Goal: Transaction & Acquisition: Purchase product/service

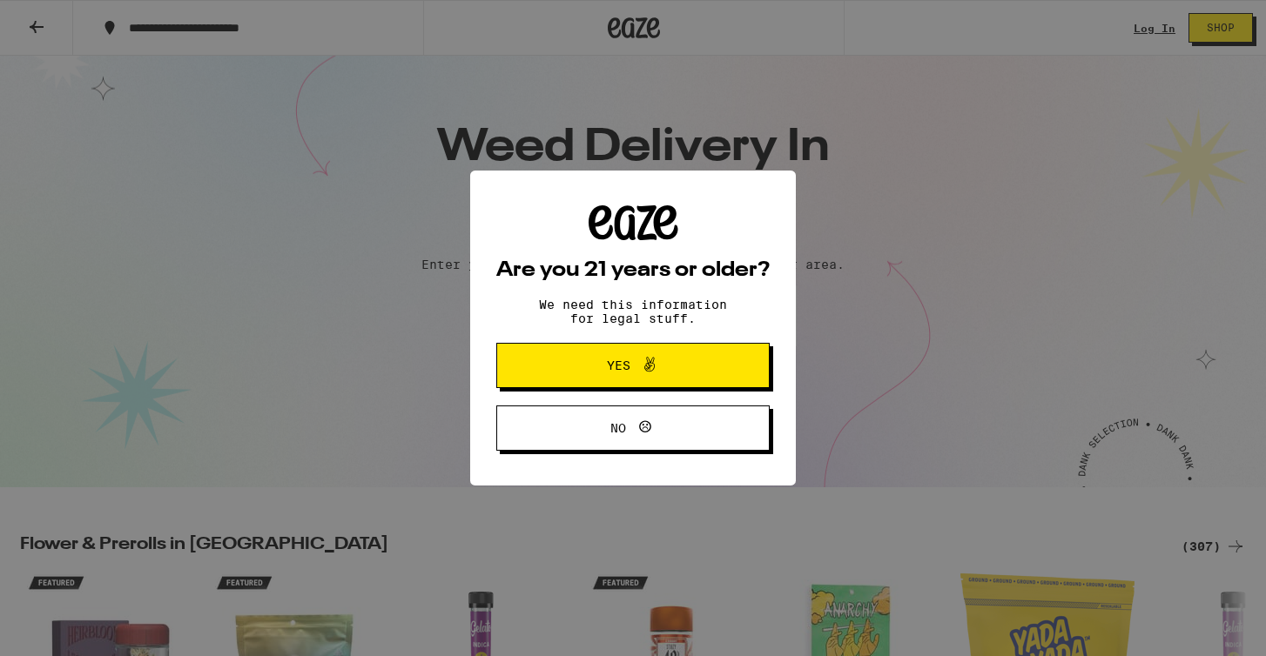
click at [637, 373] on span at bounding box center [645, 365] width 30 height 23
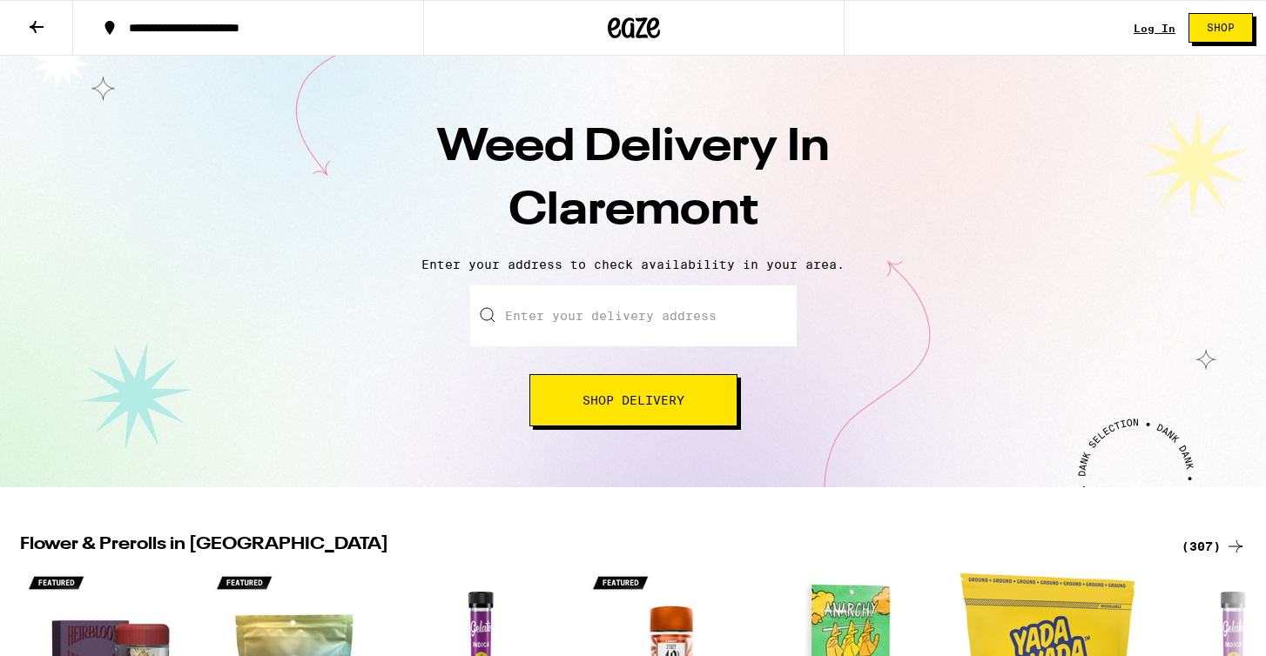
click at [633, 326] on input "Enter your delivery address" at bounding box center [633, 316] width 326 height 61
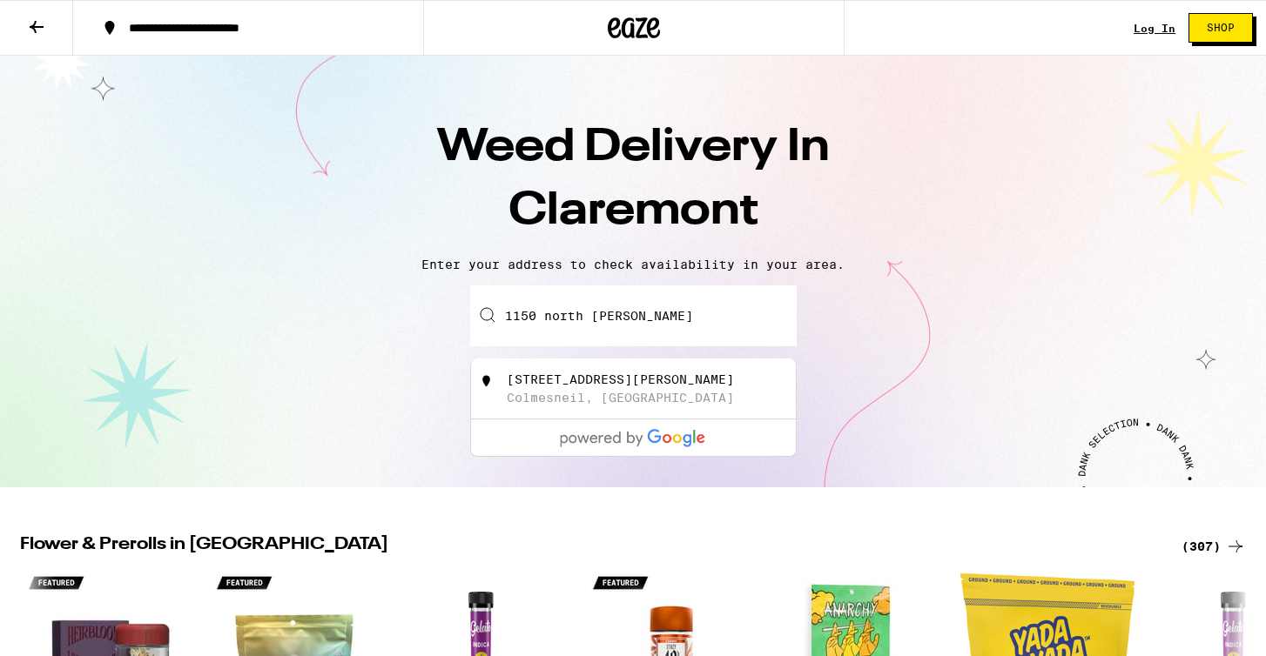
click at [565, 312] on input "1150 north [PERSON_NAME]" at bounding box center [633, 316] width 326 height 61
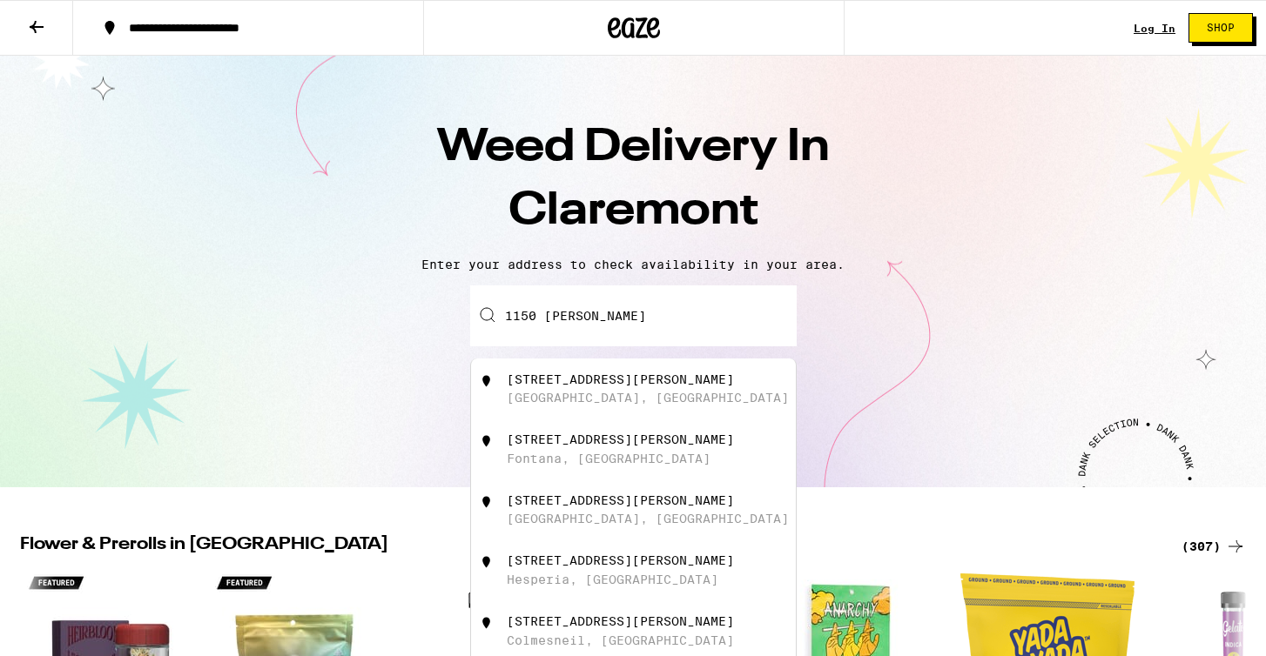
click at [628, 396] on div "[GEOGRAPHIC_DATA], [GEOGRAPHIC_DATA]" at bounding box center [648, 398] width 282 height 14
type input "[STREET_ADDRESS][PERSON_NAME]"
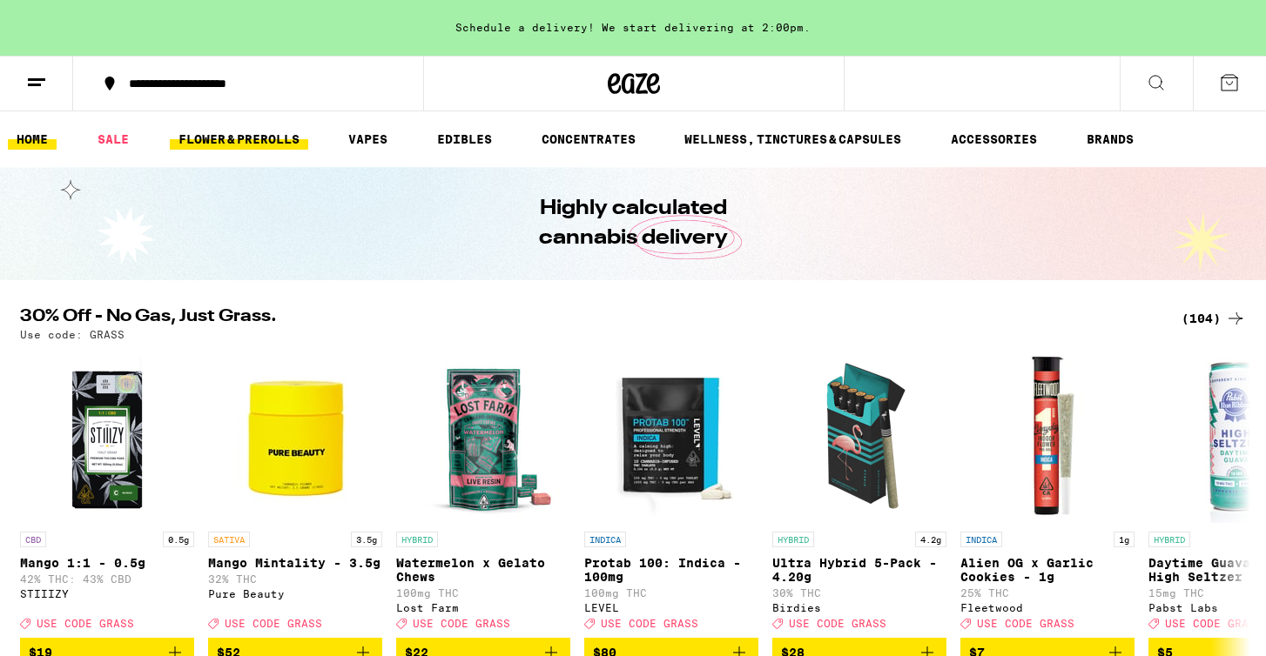
click at [273, 136] on link "FLOWER & PREROLLS" at bounding box center [239, 139] width 138 height 21
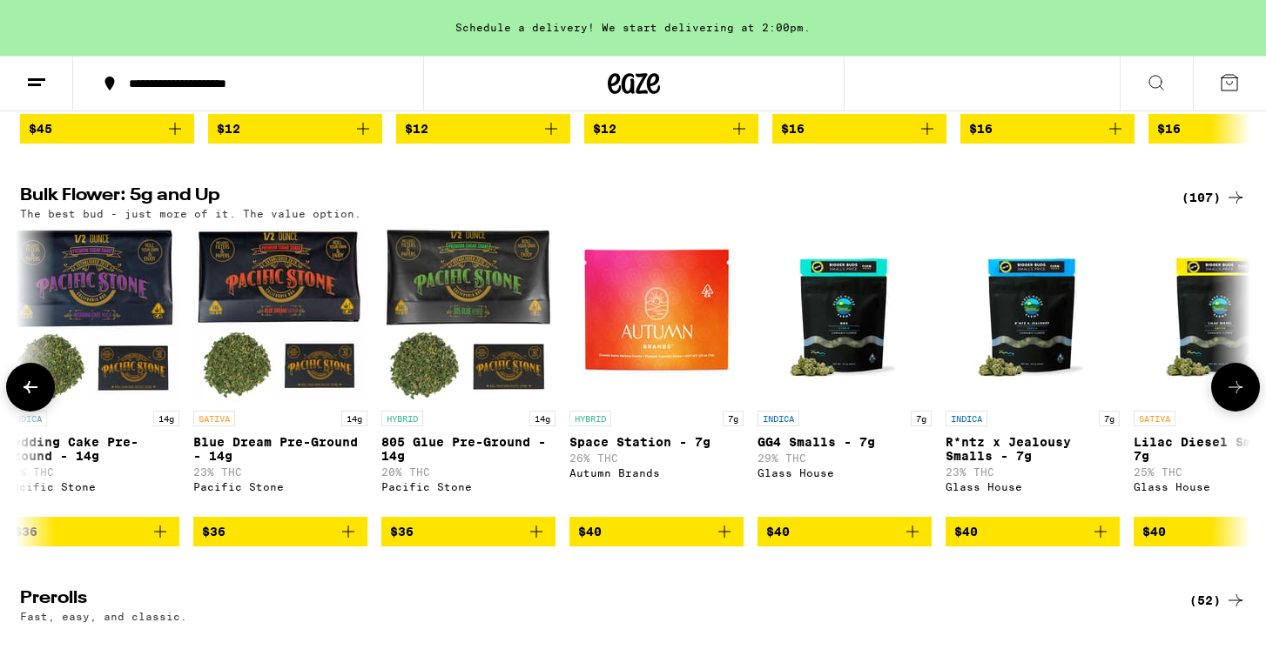
scroll to position [487, 0]
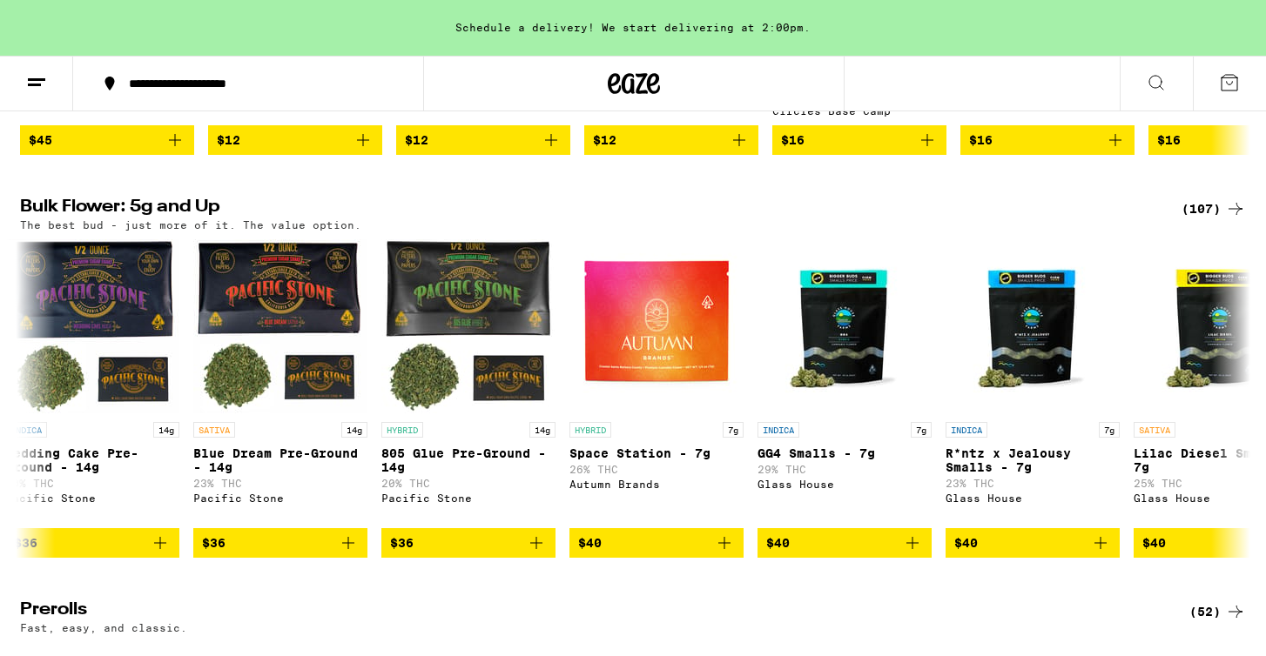
click at [1203, 218] on div "(107)" at bounding box center [1213, 208] width 64 height 21
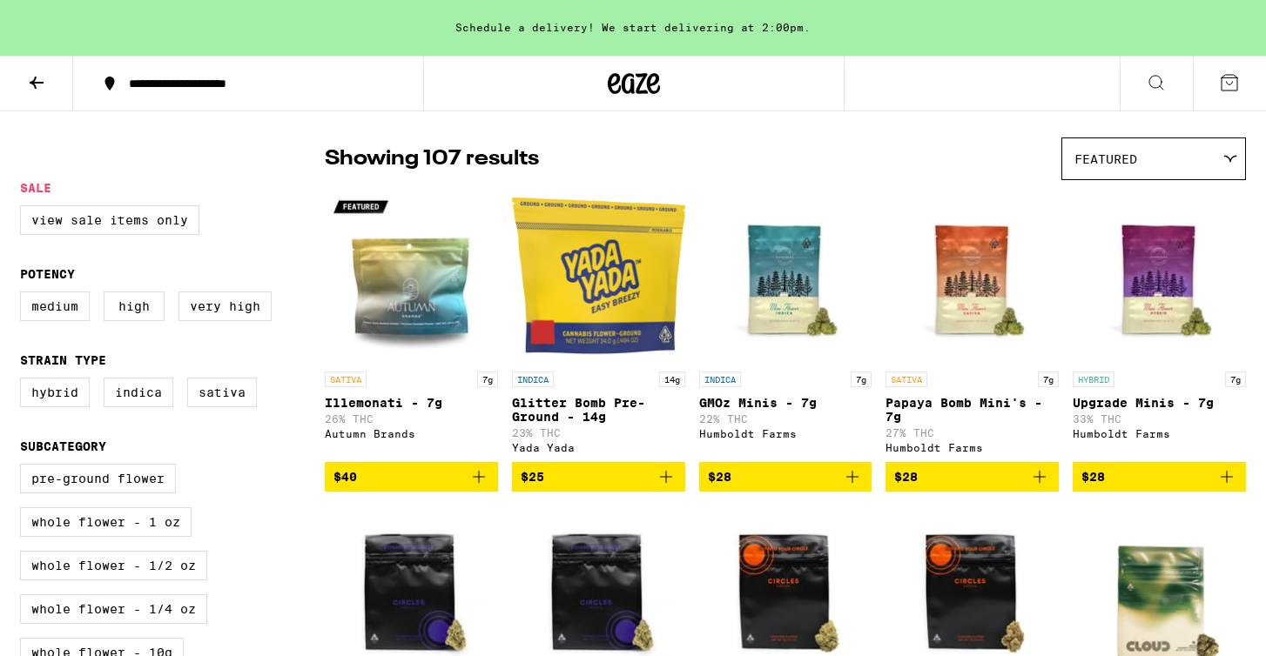
scroll to position [170, 0]
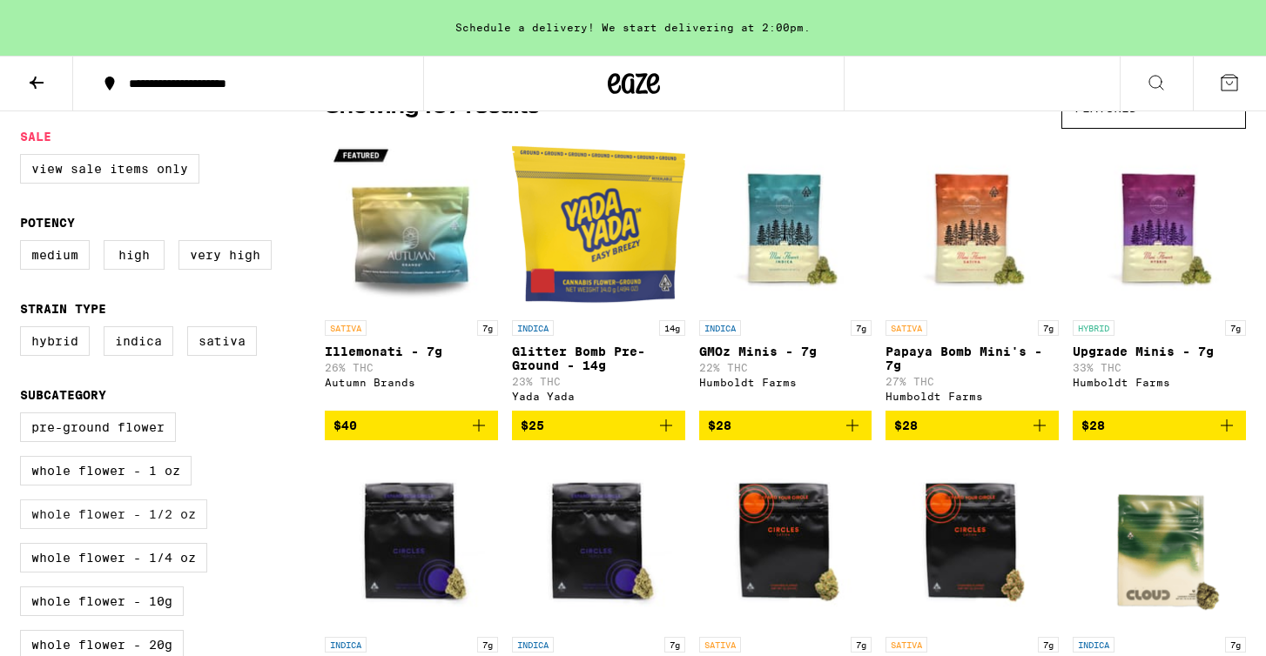
click at [190, 529] on label "Whole Flower - 1/2 oz" at bounding box center [113, 515] width 187 height 30
click at [24, 416] on input "Whole Flower - 1/2 oz" at bounding box center [24, 415] width 1 height 1
checkbox input "true"
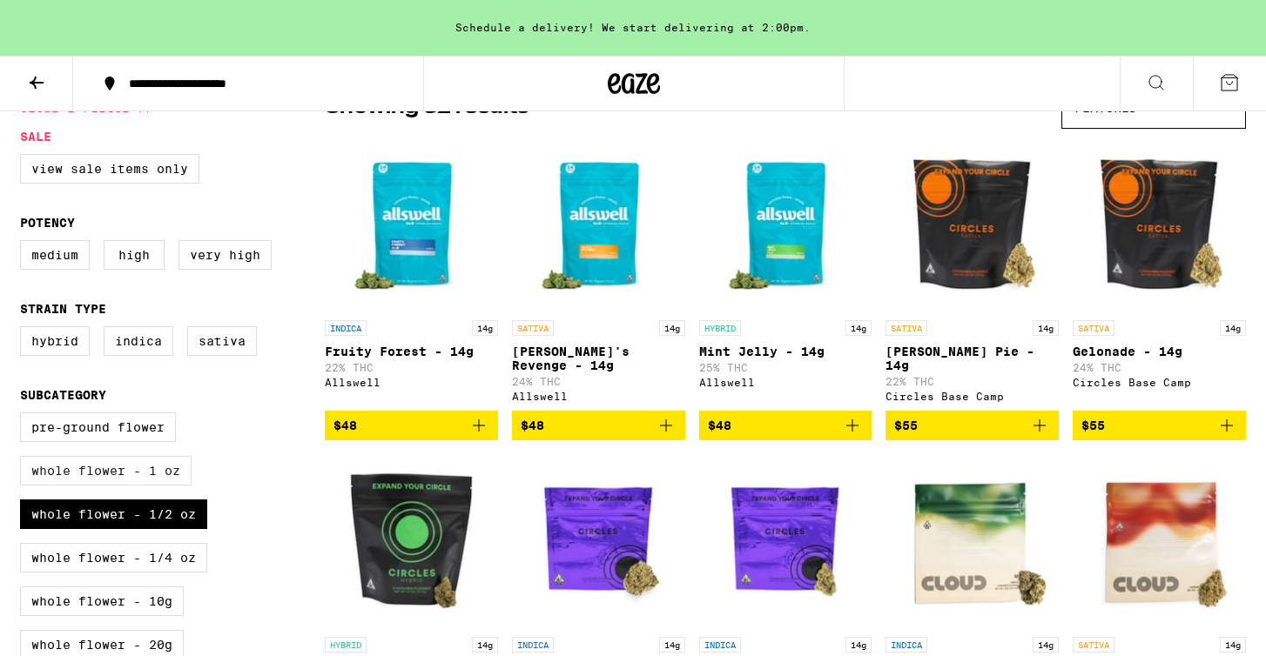
click at [137, 485] on label "Whole Flower - 1 oz" at bounding box center [105, 471] width 171 height 30
click at [24, 416] on input "Whole Flower - 1 oz" at bounding box center [24, 415] width 1 height 1
checkbox input "true"
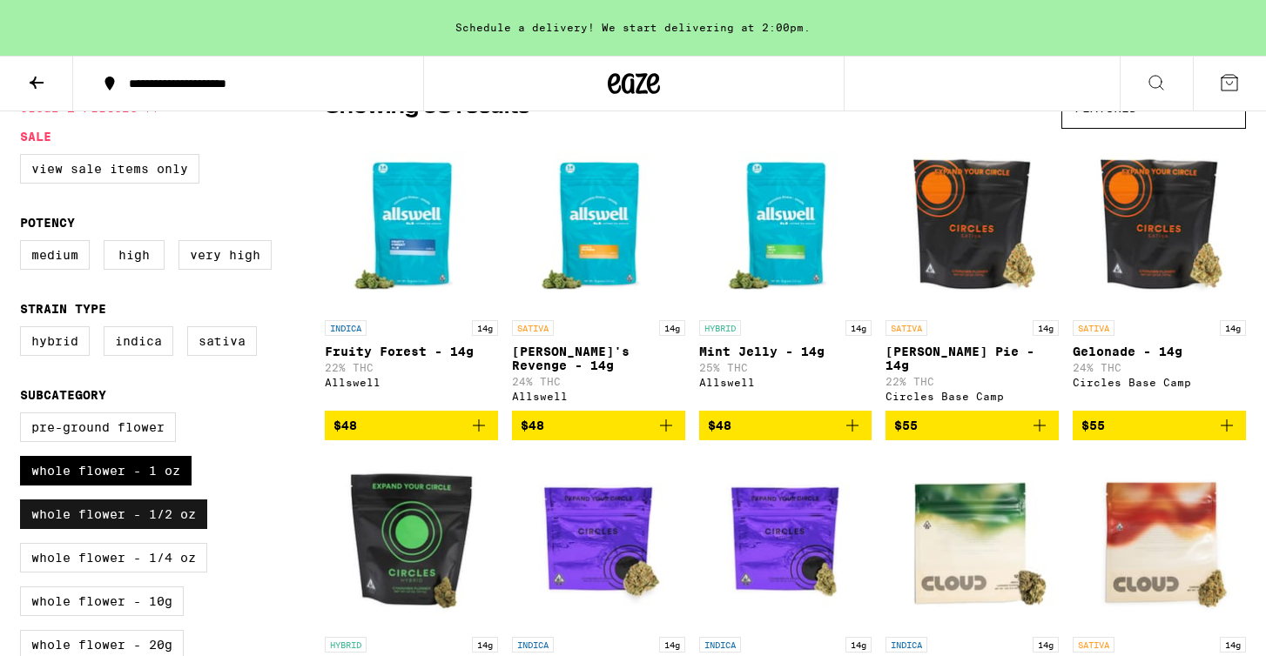
click at [134, 529] on label "Whole Flower - 1/2 oz" at bounding box center [113, 515] width 187 height 30
click at [24, 416] on input "Whole Flower - 1/2 oz" at bounding box center [24, 415] width 1 height 1
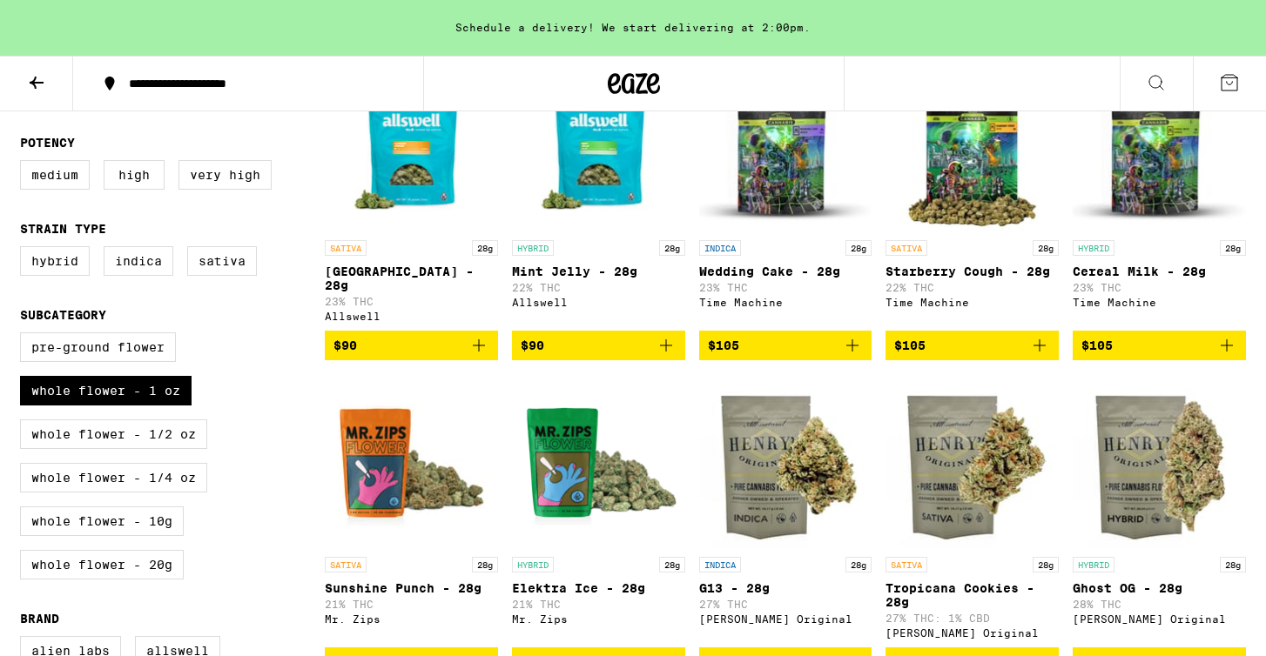
scroll to position [252, 0]
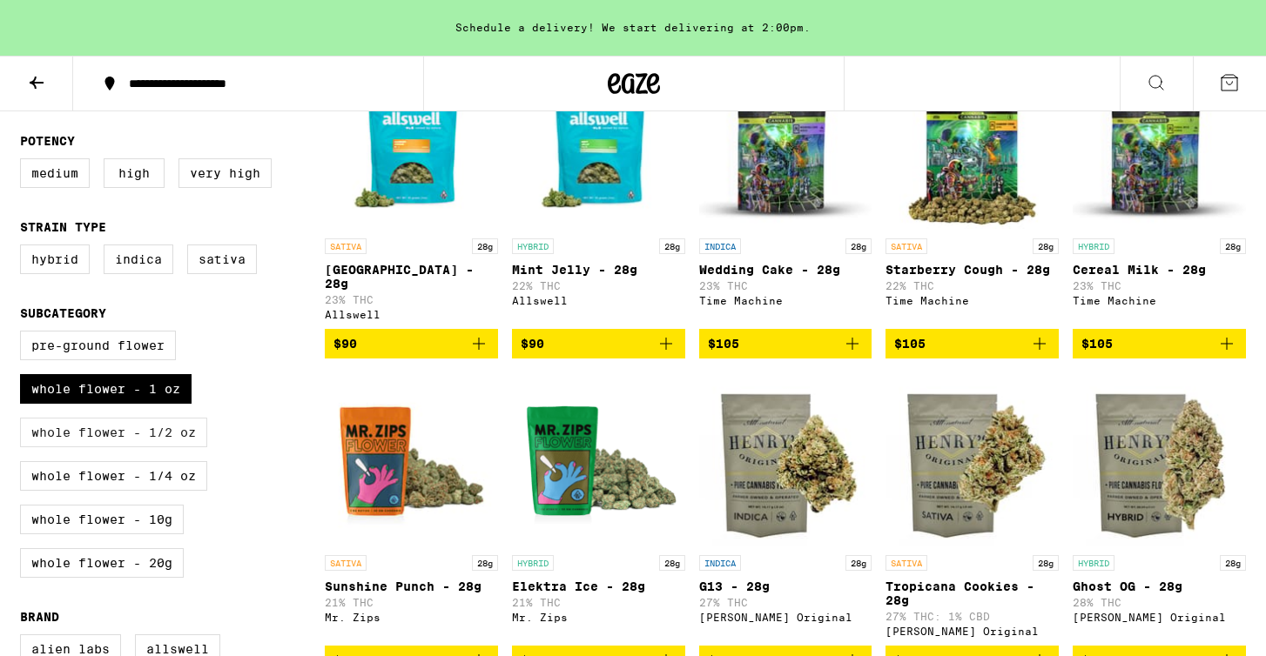
click at [104, 439] on label "Whole Flower - 1/2 oz" at bounding box center [113, 433] width 187 height 30
click at [24, 334] on input "Whole Flower - 1/2 oz" at bounding box center [24, 333] width 1 height 1
checkbox input "true"
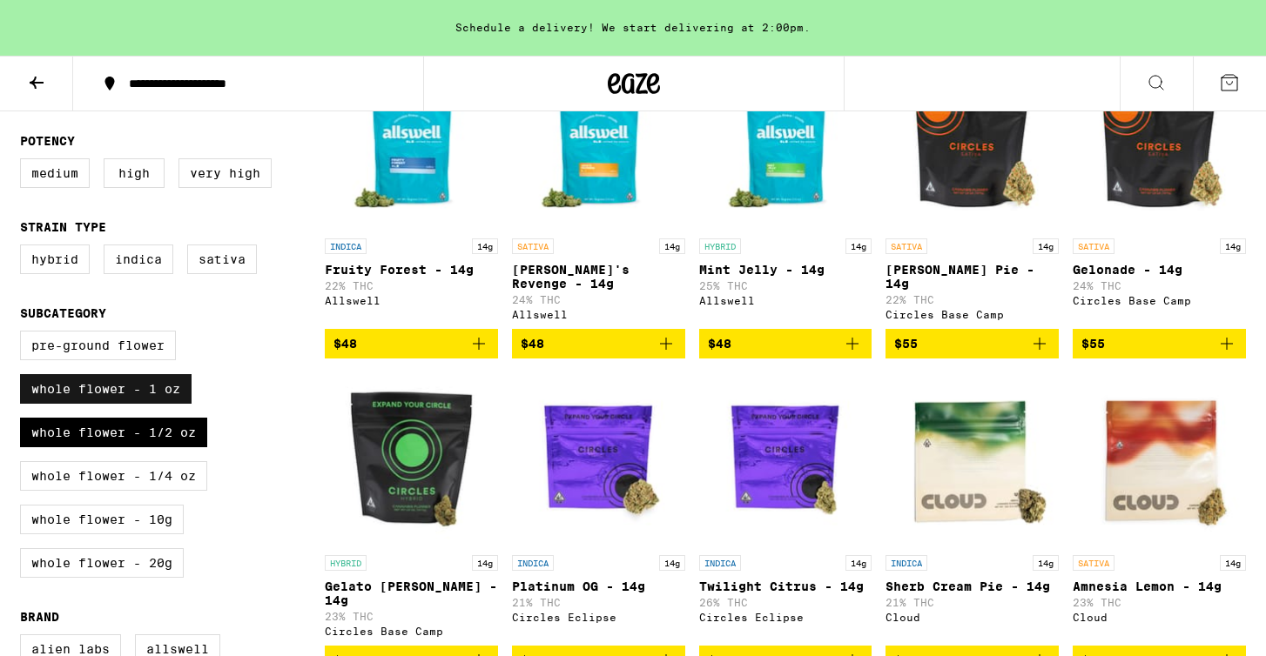
click at [106, 404] on label "Whole Flower - 1 oz" at bounding box center [105, 389] width 171 height 30
click at [24, 334] on input "Whole Flower - 1 oz" at bounding box center [24, 333] width 1 height 1
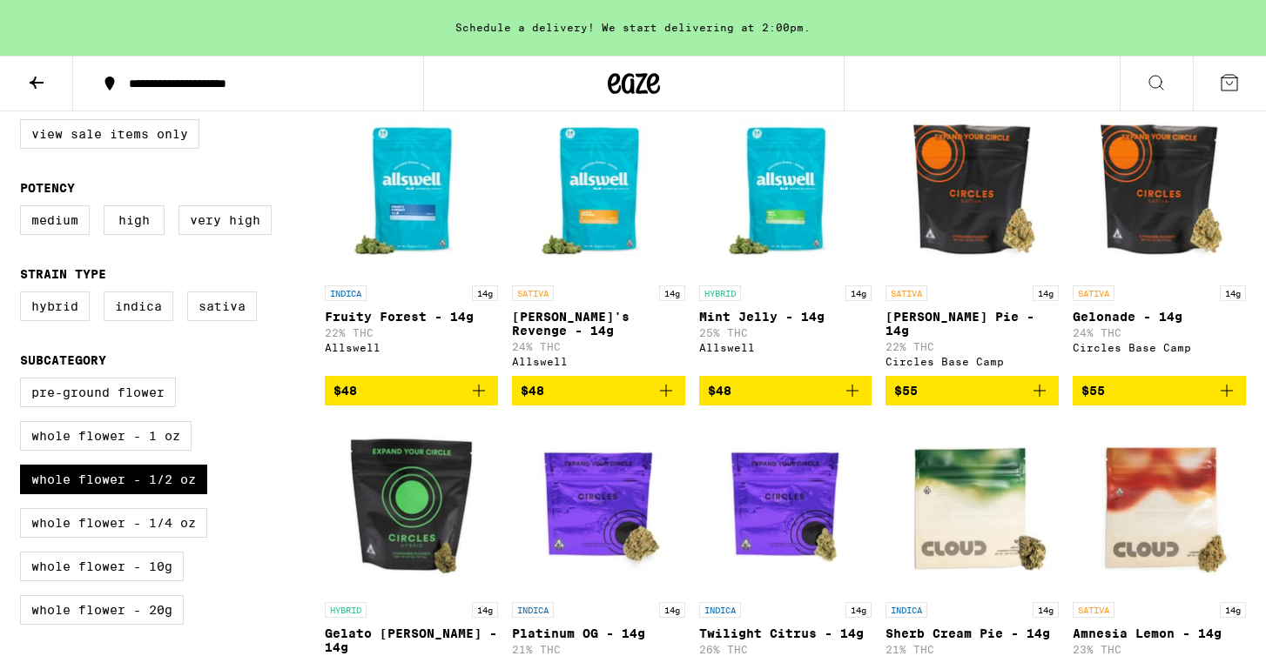
scroll to position [213, 0]
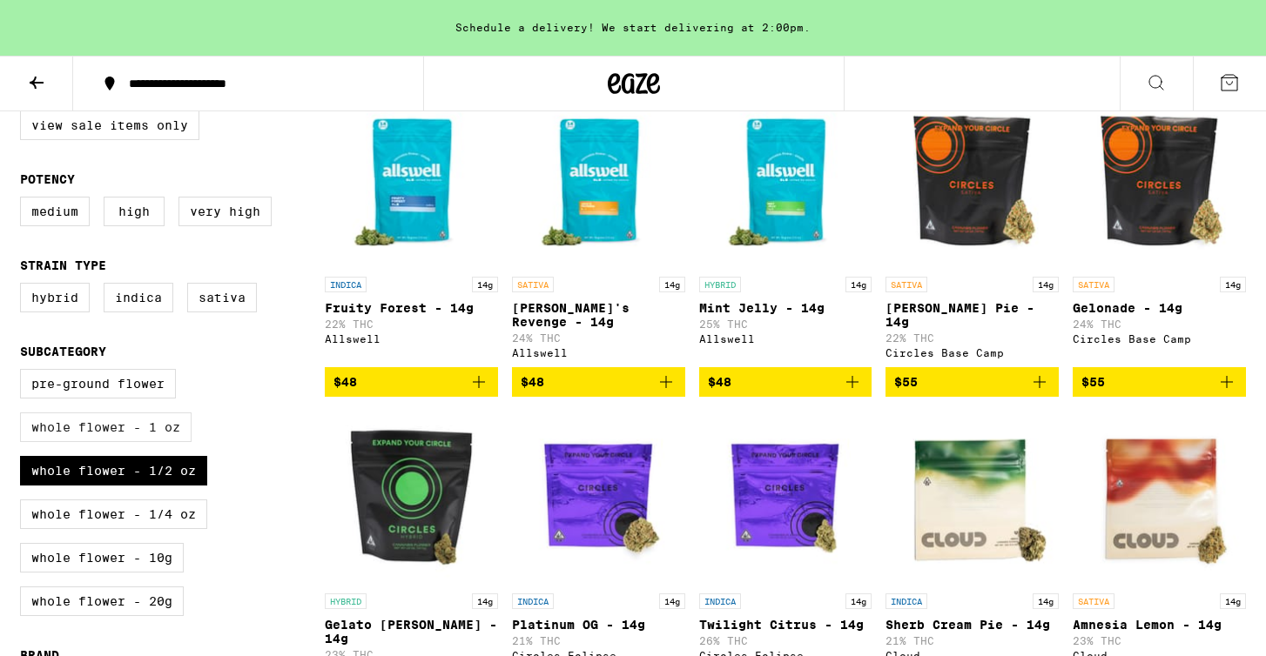
click at [139, 442] on label "Whole Flower - 1 oz" at bounding box center [105, 428] width 171 height 30
click at [24, 373] on input "Whole Flower - 1 oz" at bounding box center [24, 372] width 1 height 1
checkbox input "true"
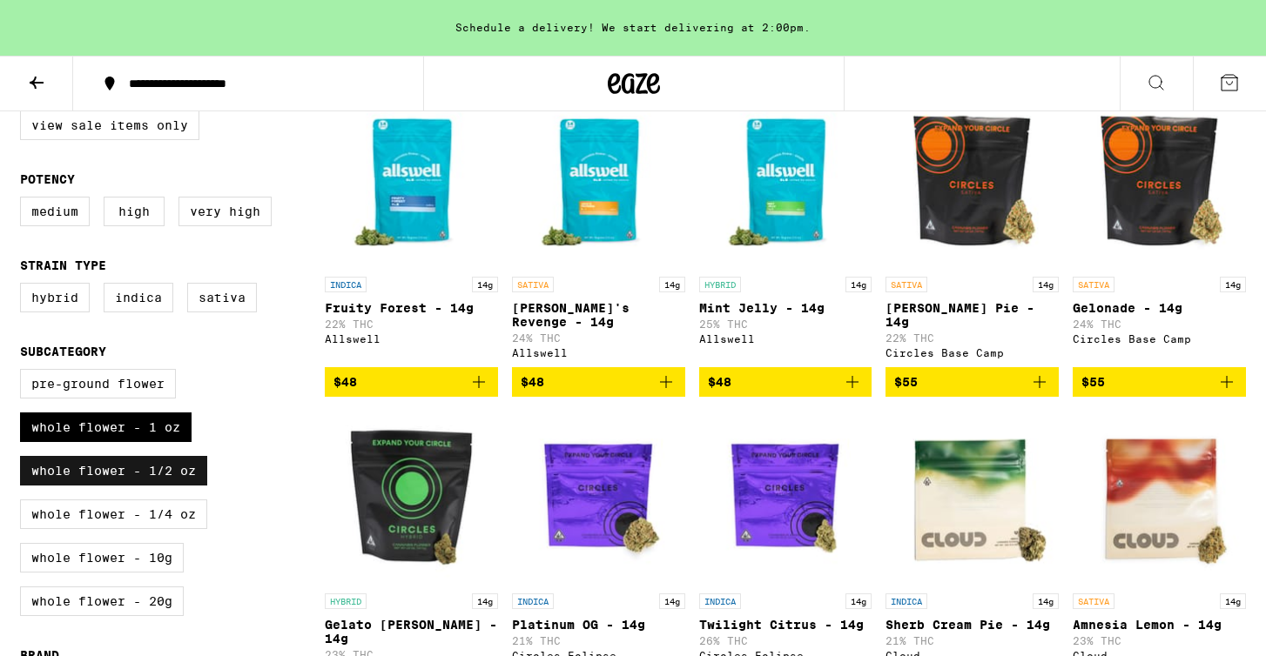
click at [147, 484] on label "Whole Flower - 1/2 oz" at bounding box center [113, 471] width 187 height 30
click at [24, 373] on input "Whole Flower - 1/2 oz" at bounding box center [24, 372] width 1 height 1
checkbox input "false"
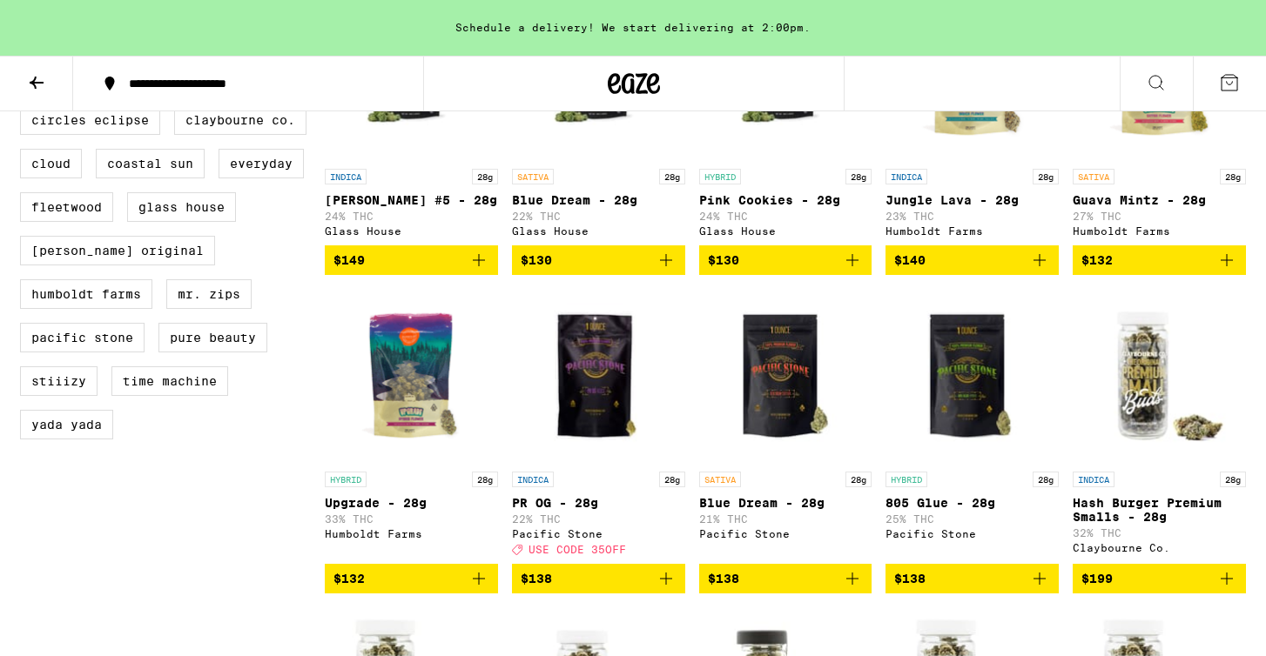
scroll to position [952, 0]
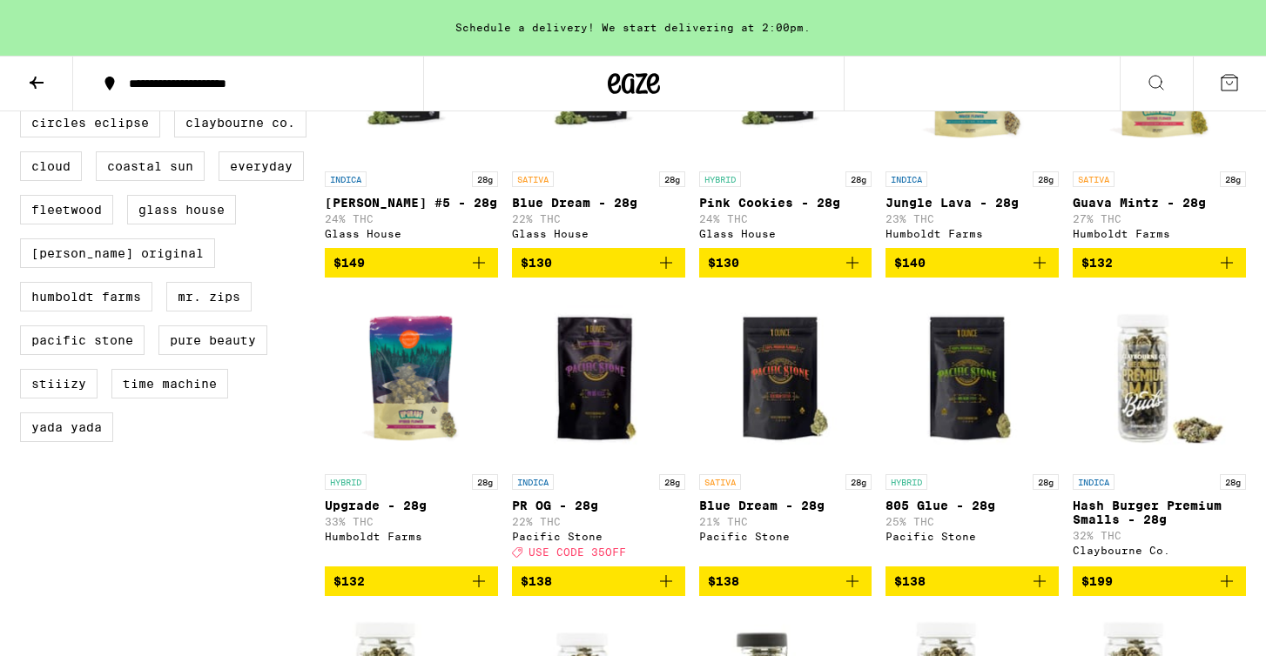
click at [586, 592] on span "$138" at bounding box center [599, 581] width 156 height 21
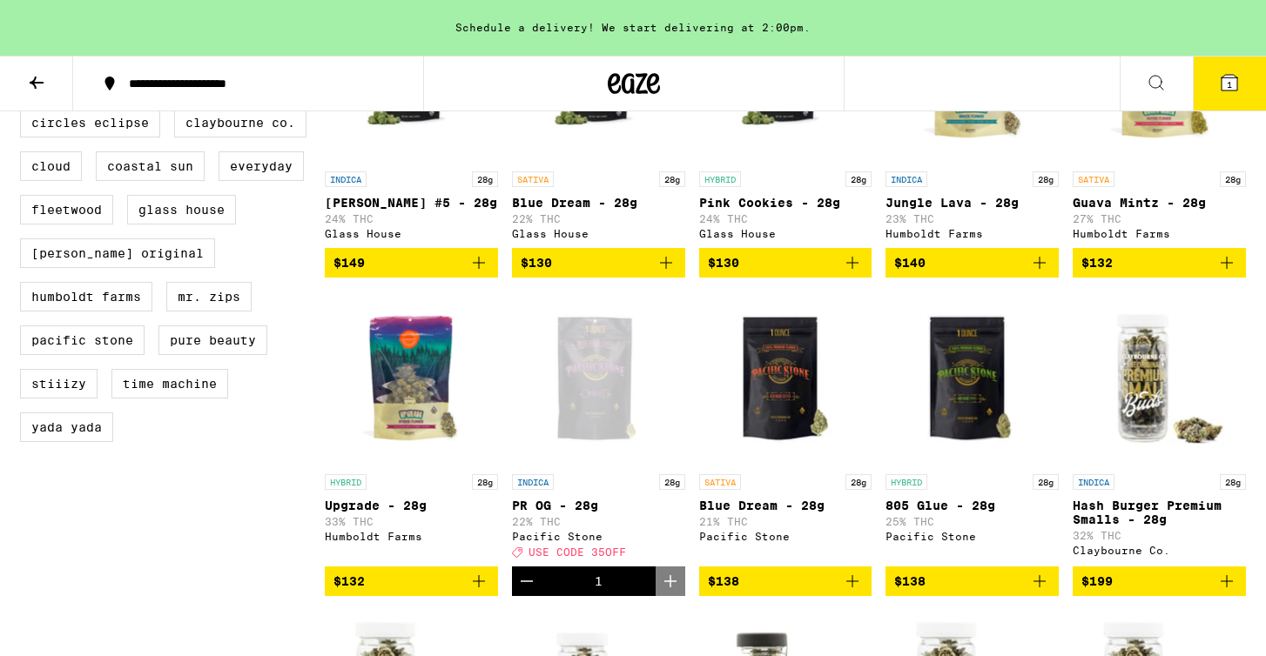
click at [1229, 87] on span "1" at bounding box center [1229, 84] width 5 height 10
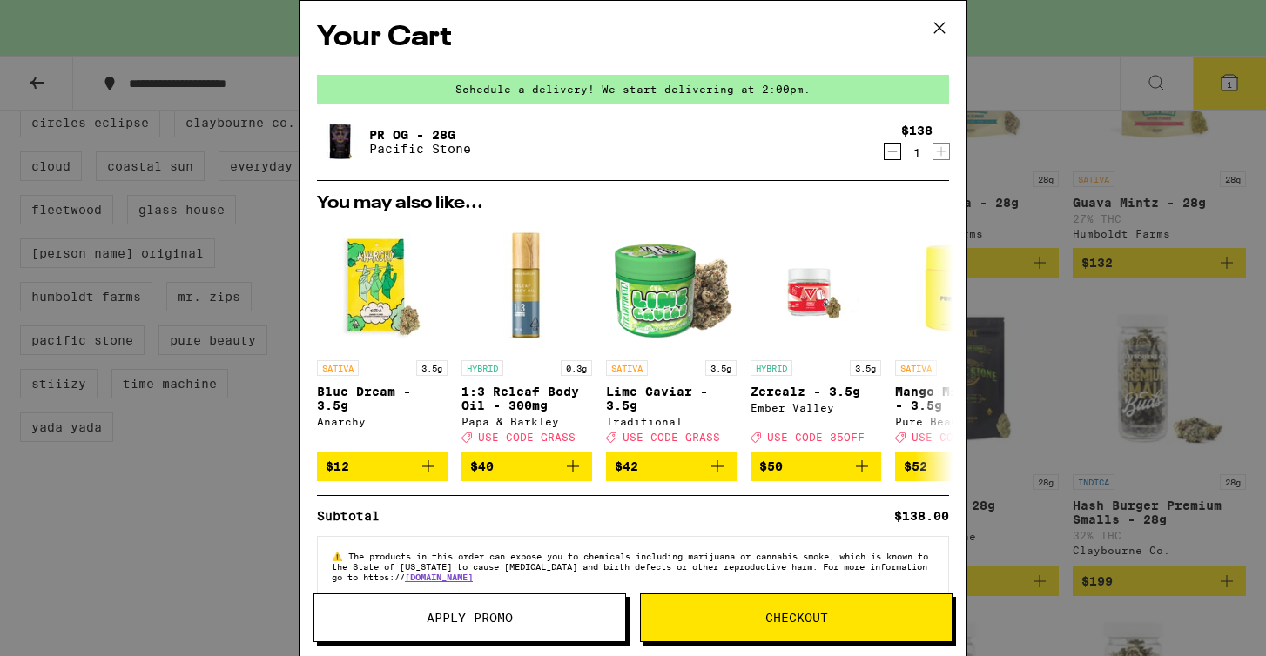
click at [501, 622] on span "Apply Promo" at bounding box center [470, 618] width 86 height 12
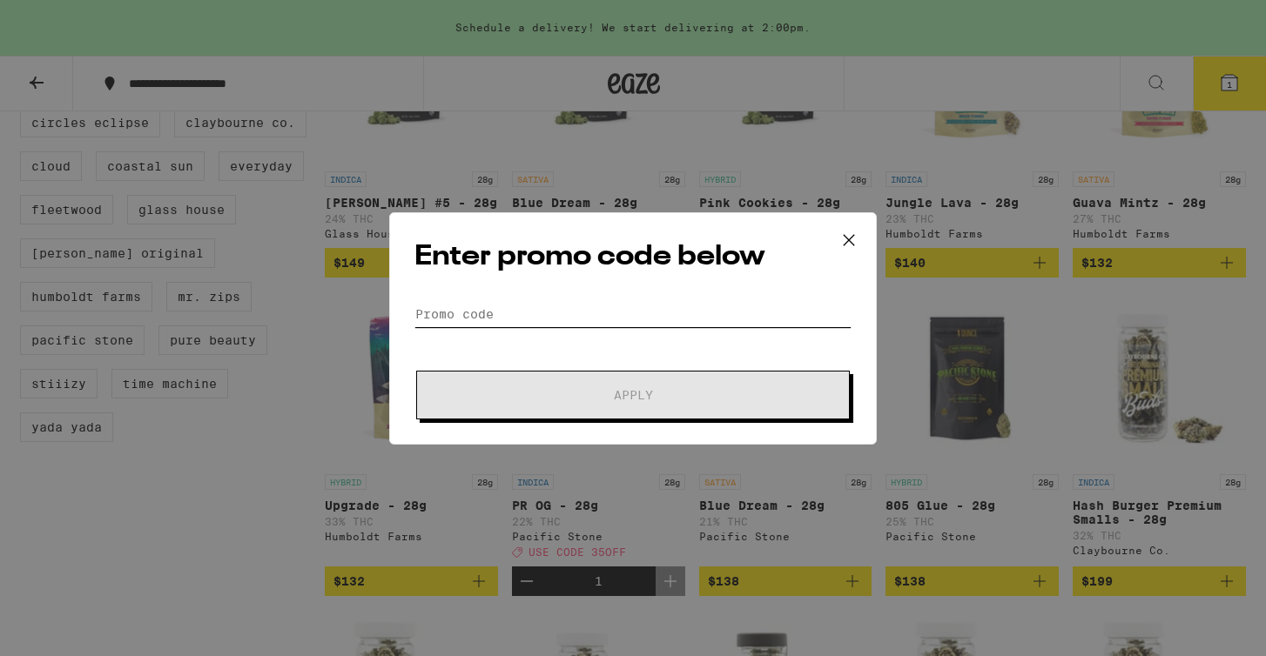
click at [477, 315] on input "Promo Code" at bounding box center [632, 314] width 437 height 26
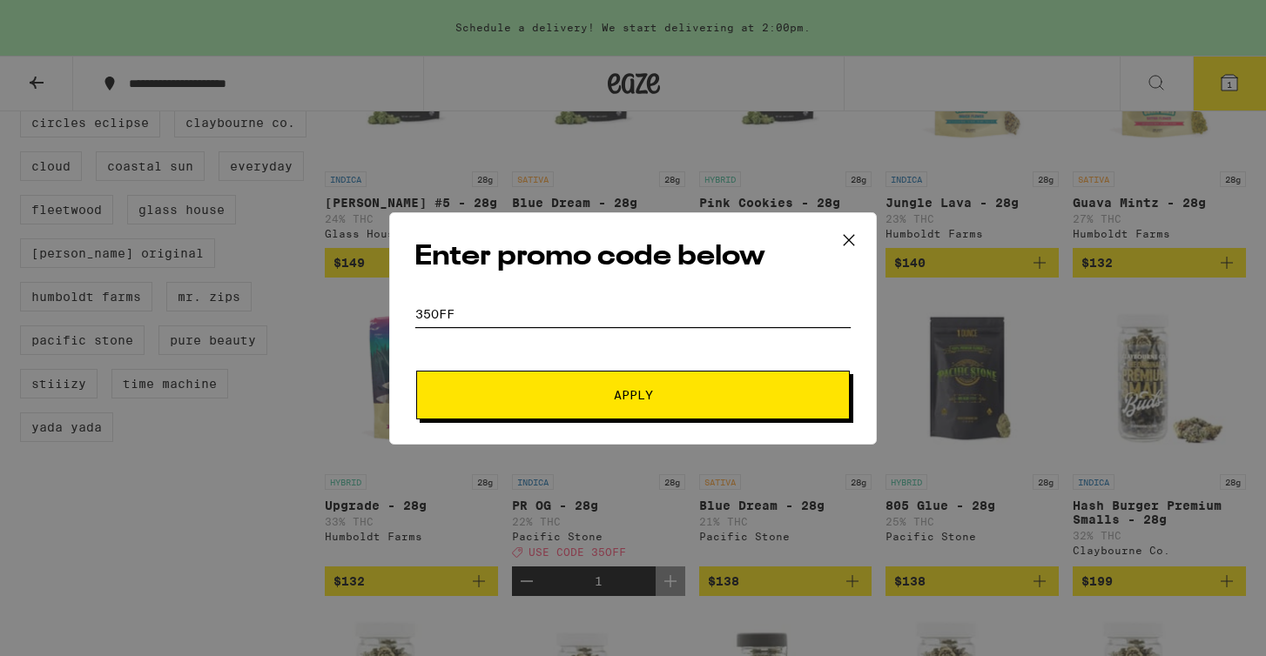
type input "35OFF"
click at [497, 387] on button "Apply" at bounding box center [633, 395] width 434 height 49
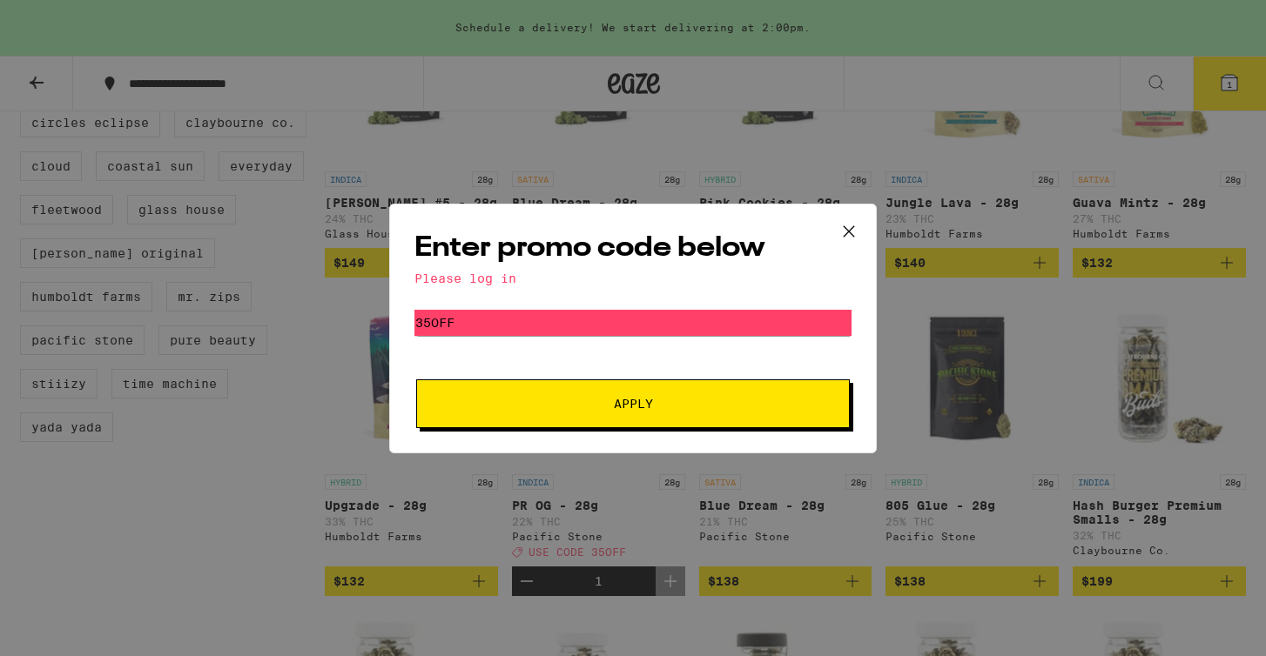
click at [831, 224] on button at bounding box center [849, 233] width 54 height 56
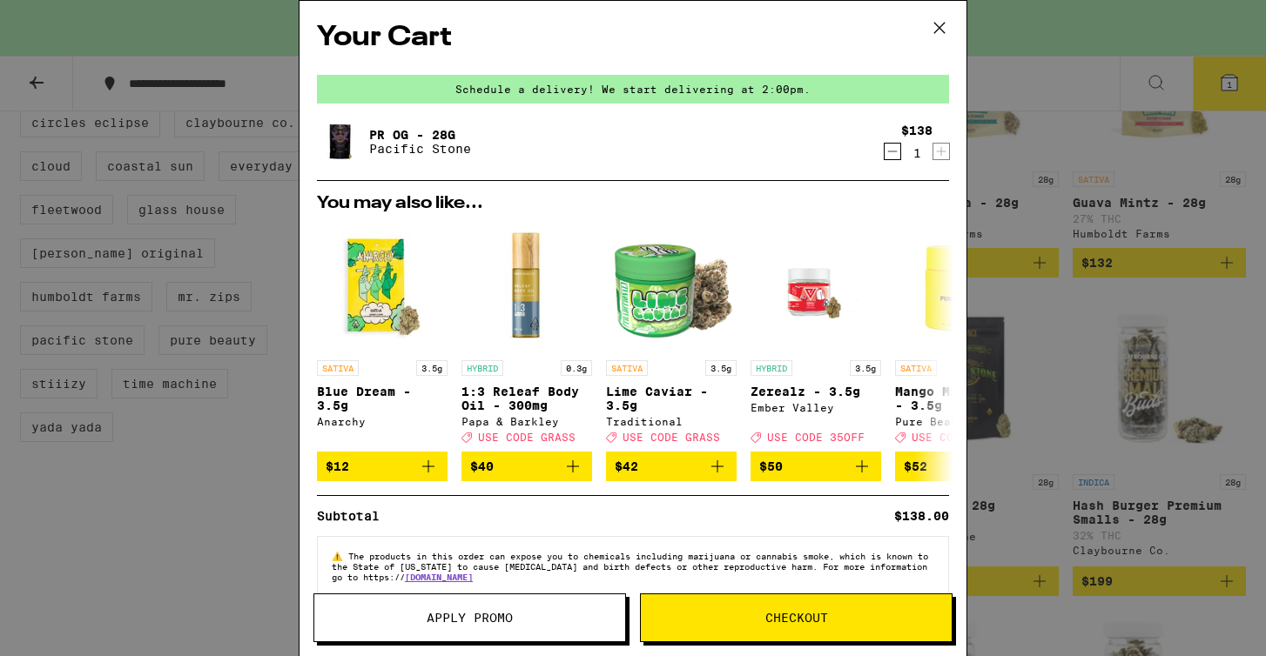
click at [743, 619] on span "Checkout" at bounding box center [796, 618] width 311 height 12
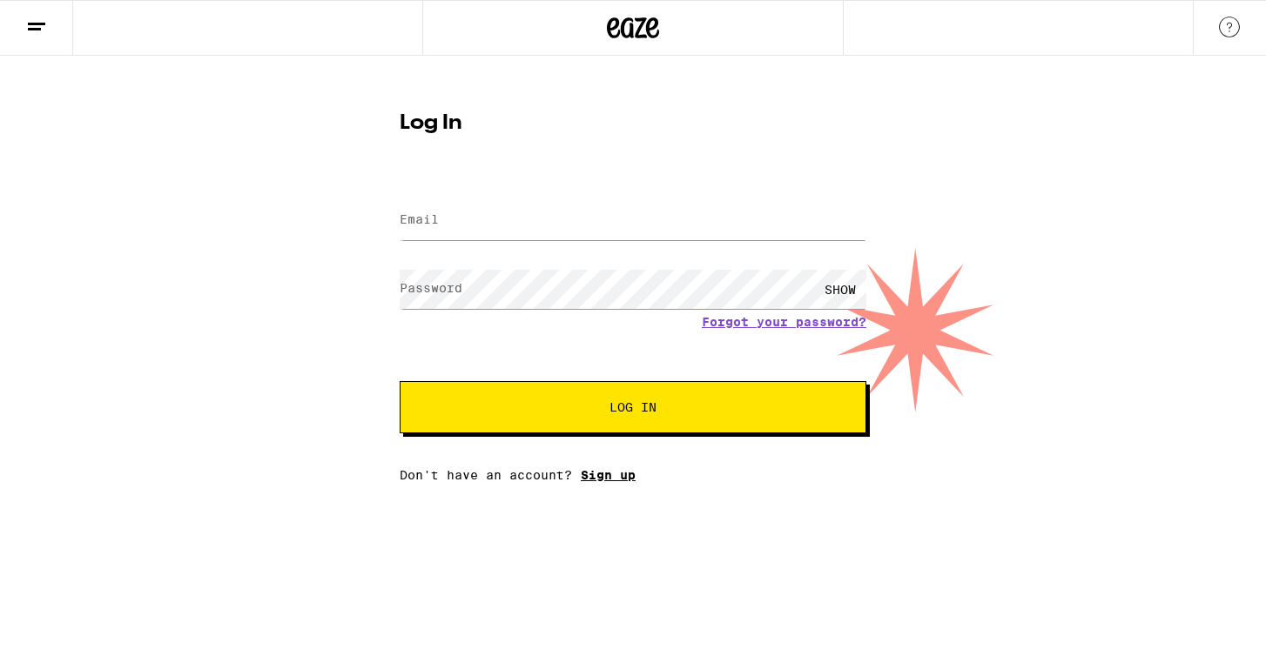
click at [599, 481] on link "Sign up" at bounding box center [608, 475] width 55 height 14
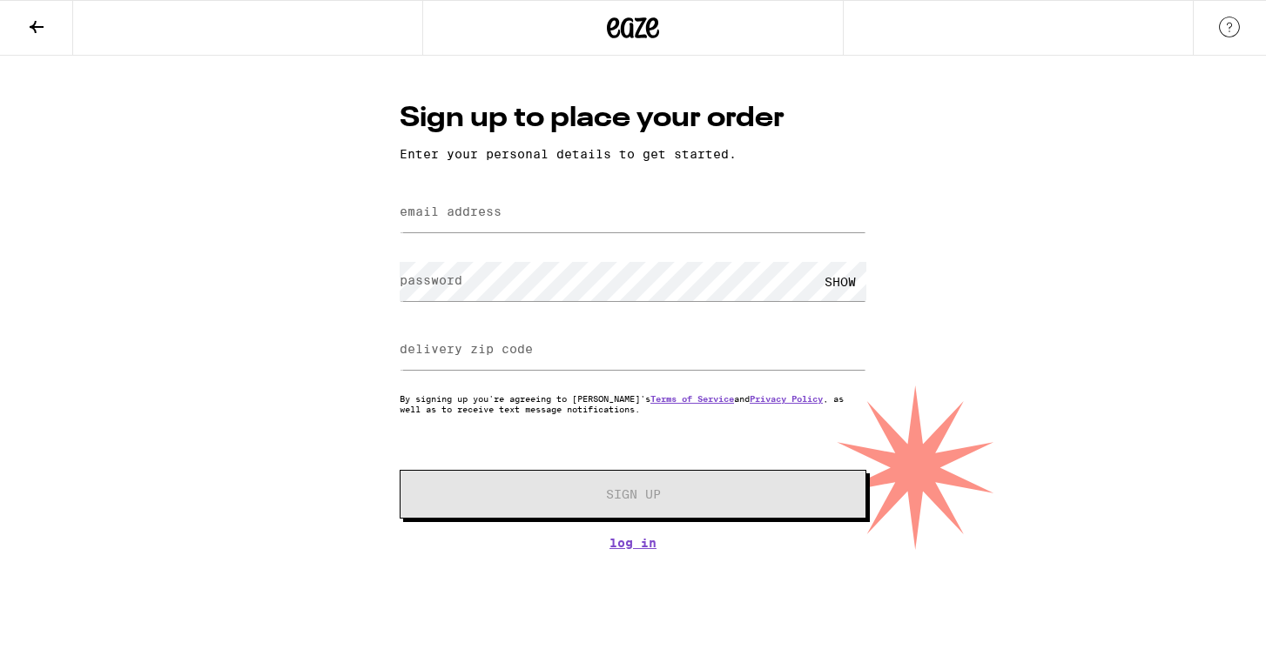
click at [494, 211] on label "email address" at bounding box center [451, 212] width 102 height 14
type input "[EMAIL_ADDRESS][DOMAIN_NAME]"
click at [839, 282] on div "SHOW" at bounding box center [840, 281] width 52 height 39
click at [635, 353] on input "delivery zip code" at bounding box center [633, 350] width 467 height 39
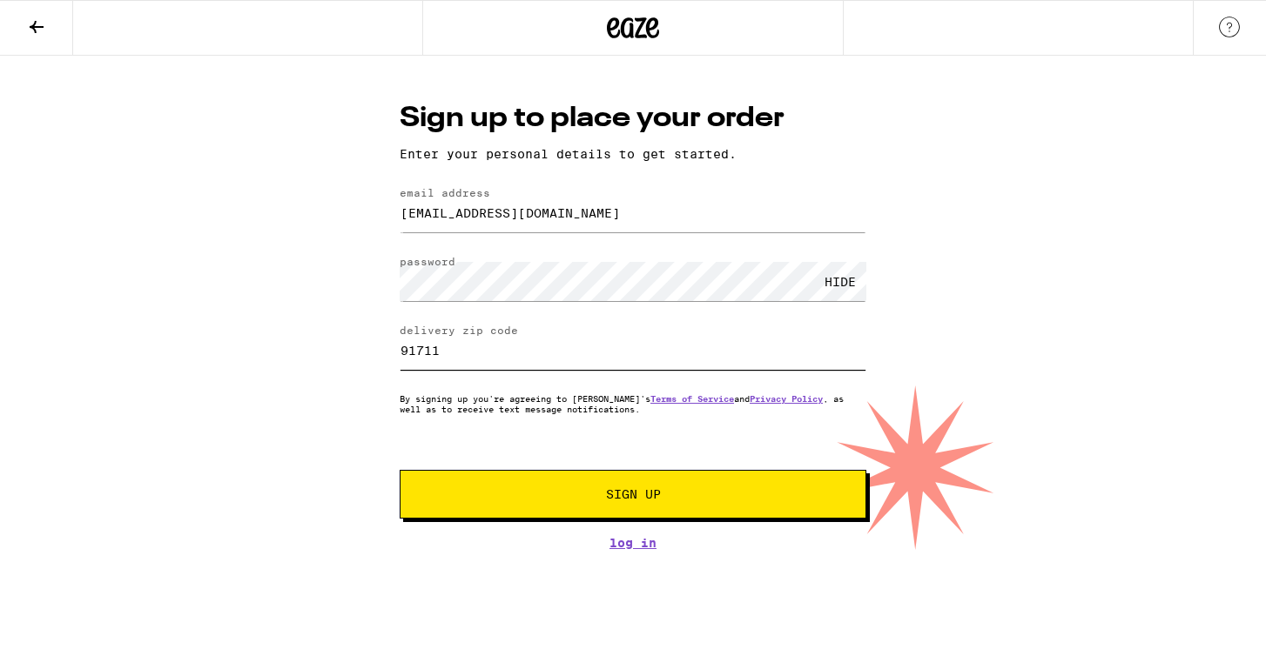
type input "91711"
click at [743, 504] on button "Sign Up" at bounding box center [633, 494] width 467 height 49
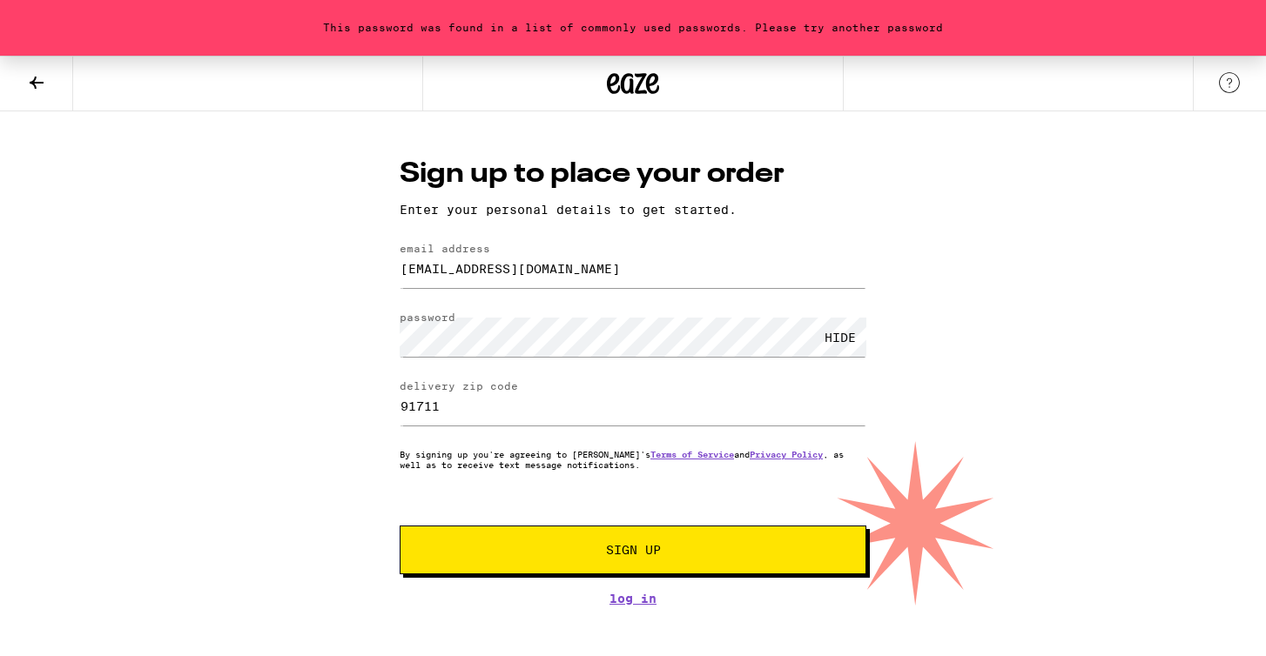
click at [499, 548] on span "Sign Up" at bounding box center [633, 550] width 346 height 12
click at [549, 541] on button "Sign Up" at bounding box center [633, 550] width 467 height 49
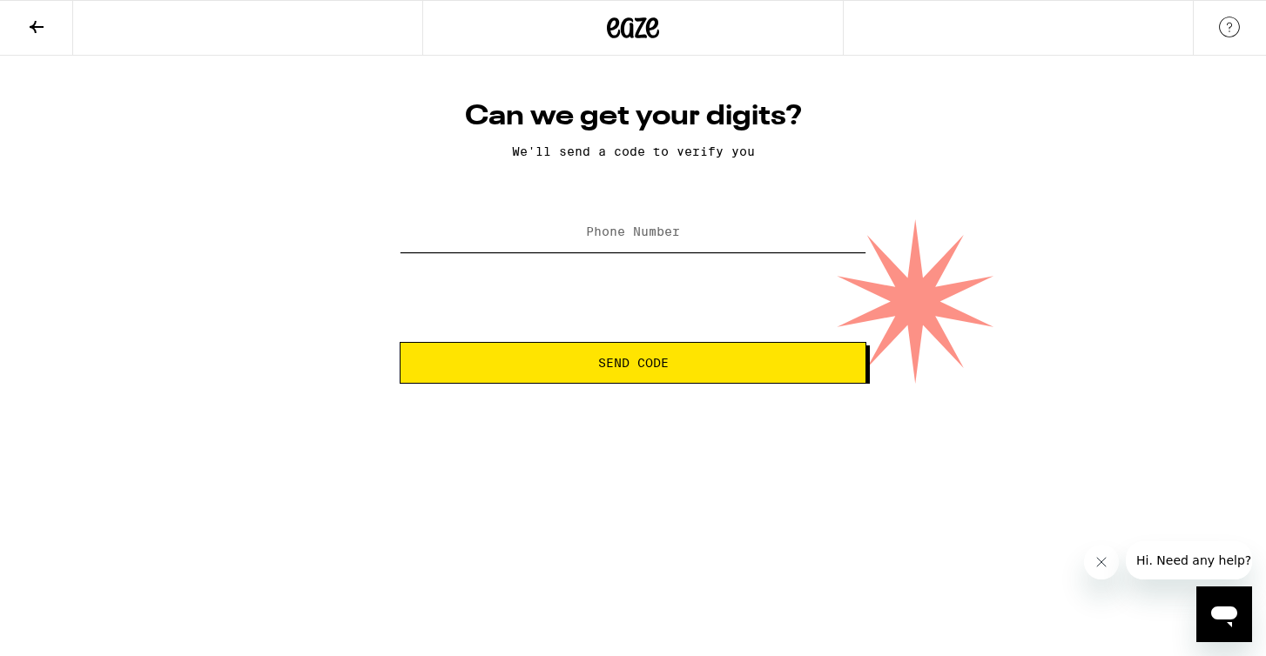
click at [612, 243] on input "Phone Number" at bounding box center [633, 232] width 467 height 39
type input "[PHONE_NUMBER]"
click at [400, 342] on button "Send Code" at bounding box center [633, 363] width 467 height 42
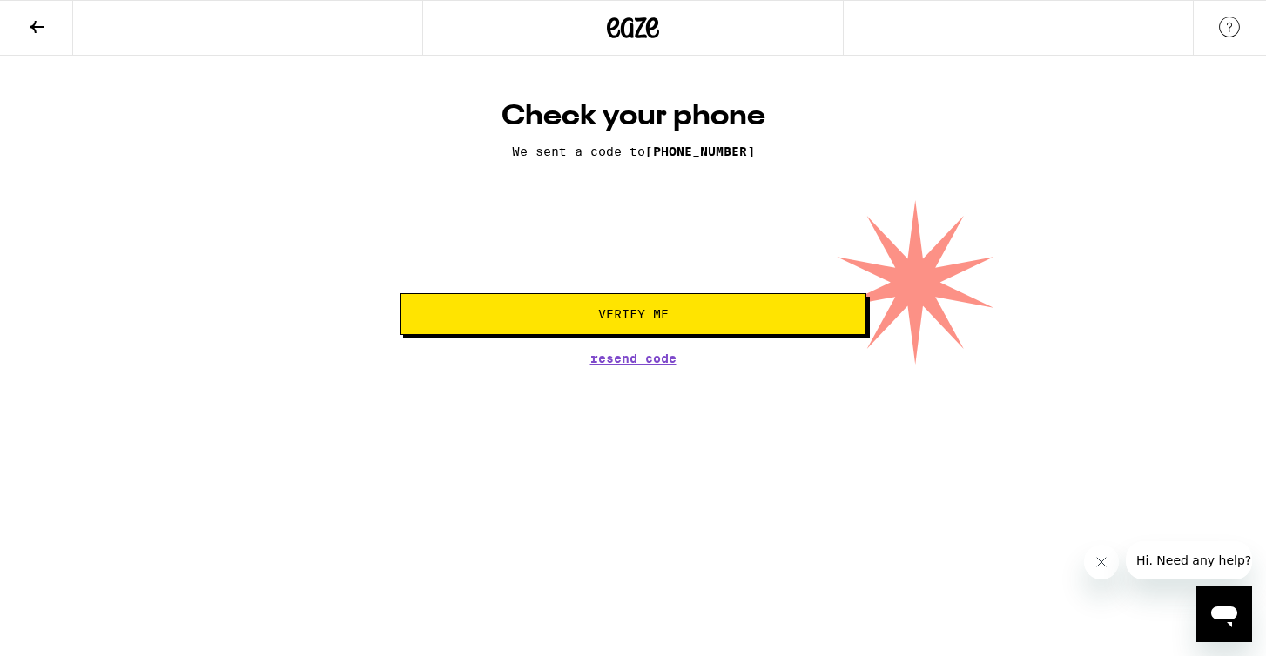
click at [568, 258] on input "tel" at bounding box center [554, 232] width 35 height 51
type input "7"
type input "6"
type input "1"
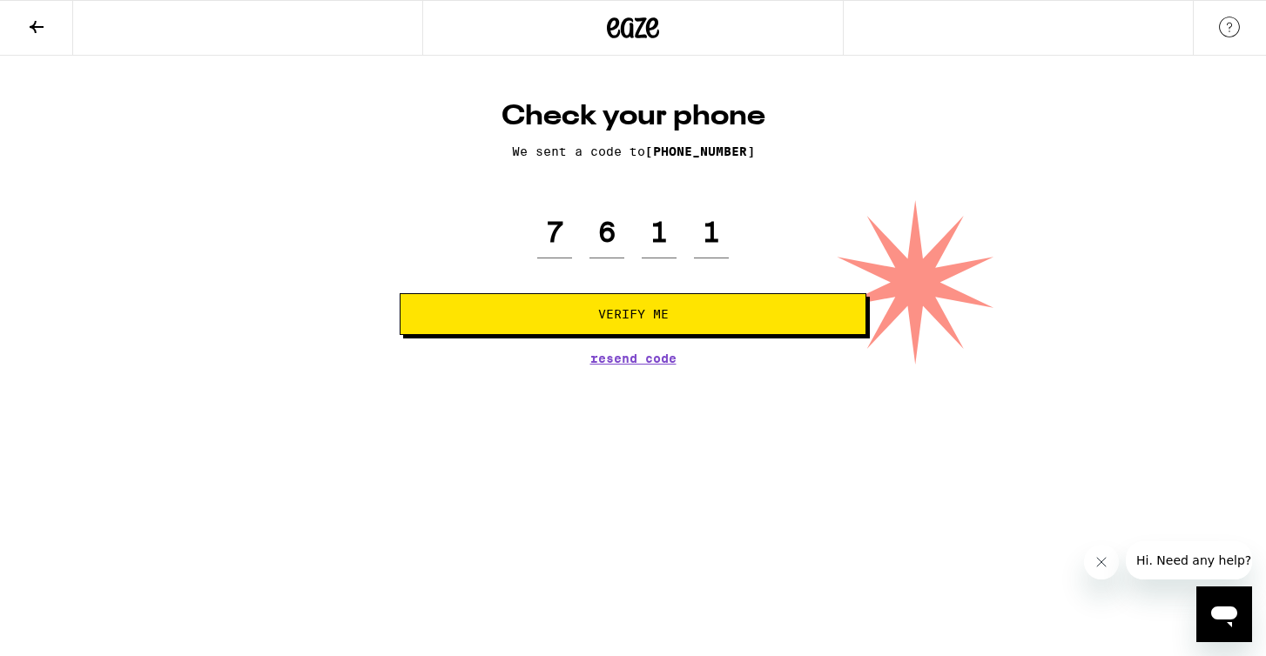
click at [639, 307] on button "Verify Me" at bounding box center [633, 314] width 467 height 42
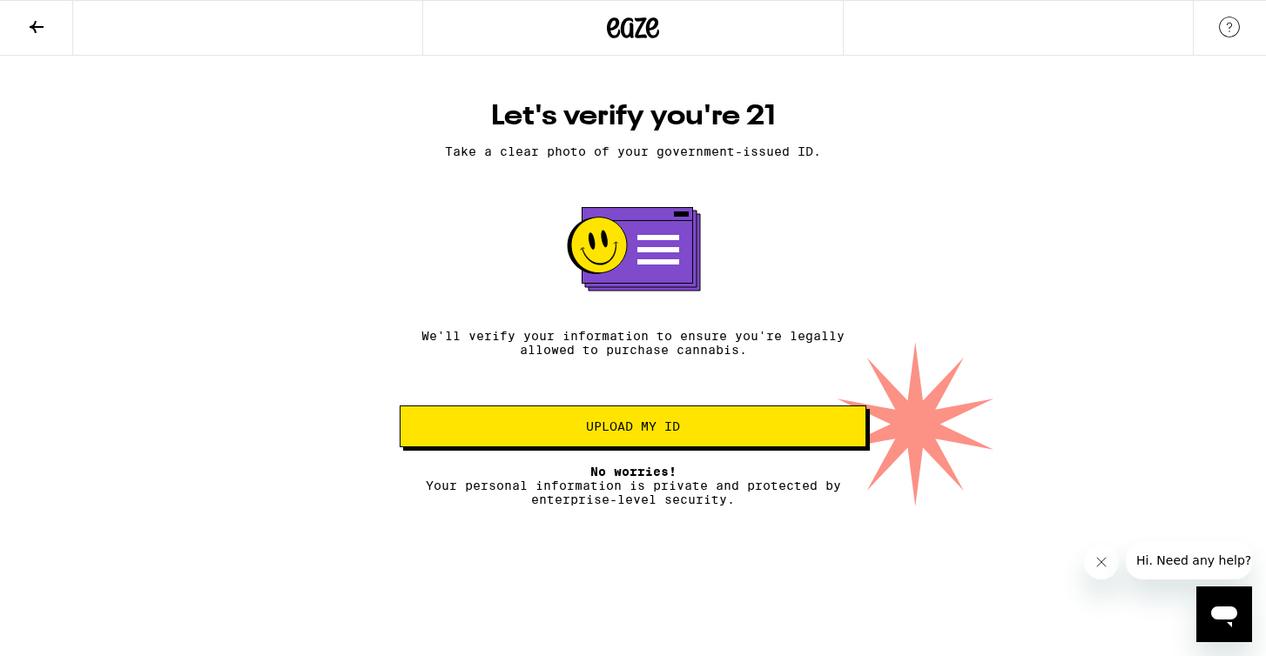
click at [642, 433] on span "Upload my ID" at bounding box center [633, 426] width 94 height 12
click at [636, 431] on span "Upload my ID" at bounding box center [633, 426] width 94 height 12
